Goal: Find specific page/section: Find specific page/section

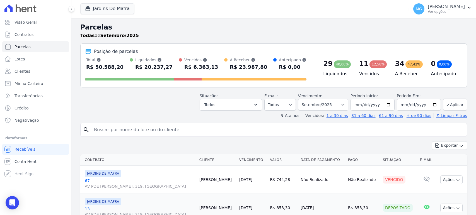
select select
click at [28, 47] on span "Parcelas" at bounding box center [23, 47] width 16 height 6
click at [32, 33] on link "Contratos" at bounding box center [35, 34] width 67 height 11
